Goal: Task Accomplishment & Management: Manage account settings

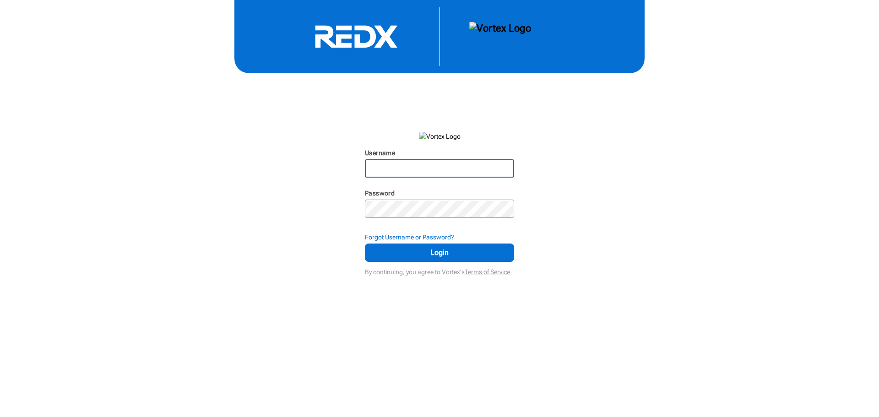
click at [396, 167] on input "Username" at bounding box center [439, 168] width 147 height 16
type input "brianpeitz"
click at [452, 255] on span "Login" at bounding box center [439, 252] width 126 height 11
click at [418, 168] on input "brianpeitz" at bounding box center [439, 168] width 147 height 16
click at [458, 254] on span "Login" at bounding box center [439, 252] width 126 height 11
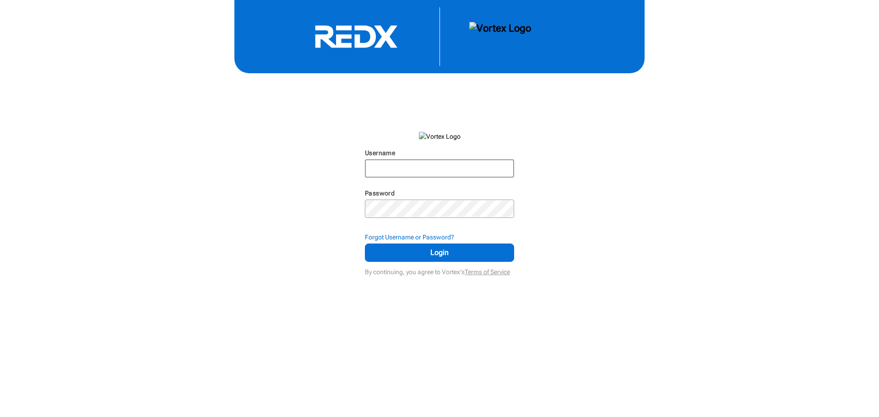
click at [415, 168] on input "Username" at bounding box center [439, 168] width 147 height 16
type input "brianpeitz"
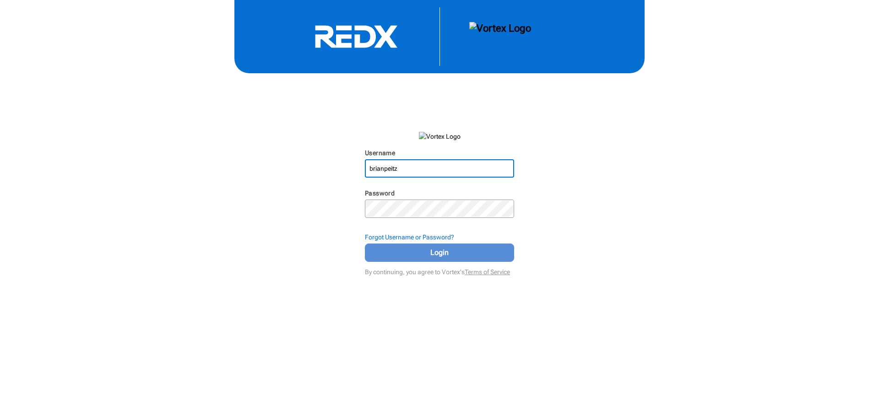
click at [449, 253] on span "Login" at bounding box center [439, 252] width 126 height 11
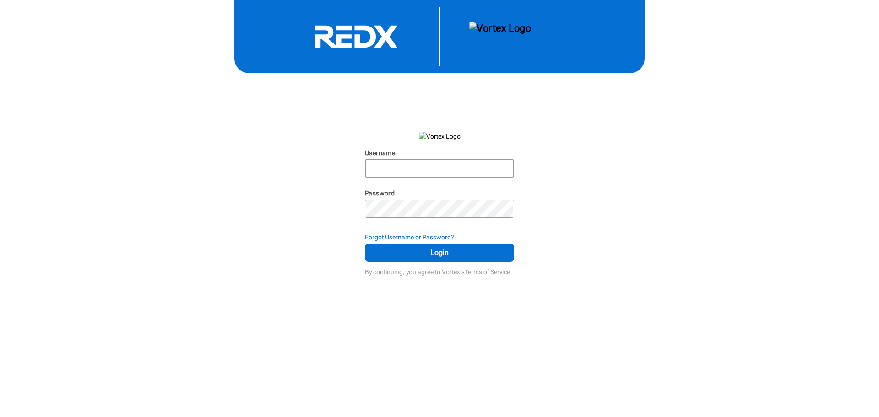
click at [407, 170] on input "Username" at bounding box center [439, 168] width 147 height 16
type input "brianpeitz"
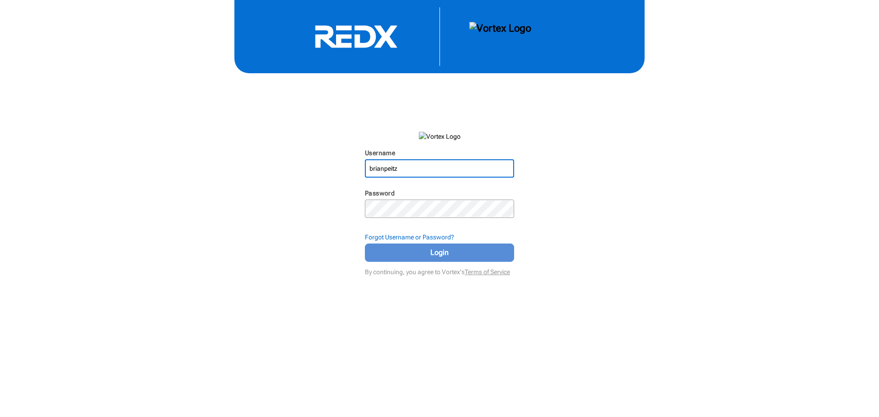
click at [445, 251] on span "Login" at bounding box center [439, 252] width 126 height 11
